Goal: Find specific page/section

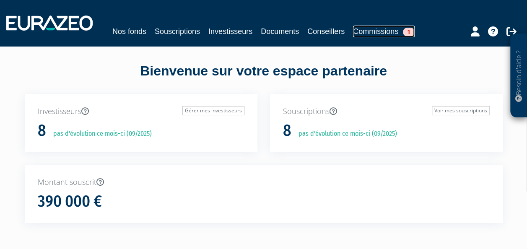
click at [368, 33] on link "Commissions 1" at bounding box center [384, 32] width 62 height 12
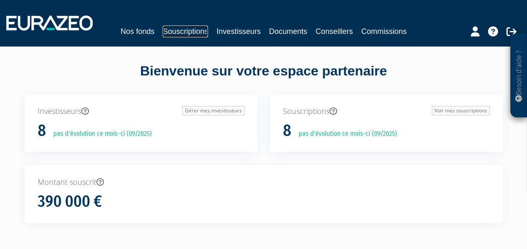
click at [193, 29] on link "Souscriptions" at bounding box center [185, 32] width 45 height 12
